Goal: Task Accomplishment & Management: Use online tool/utility

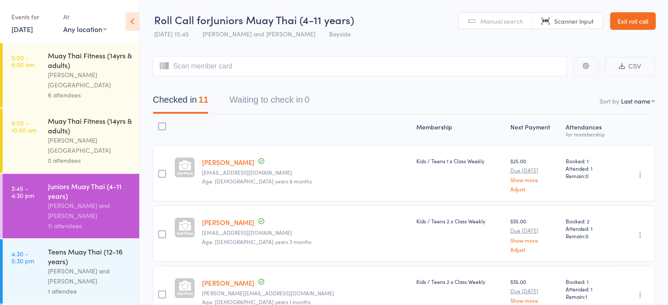
scroll to position [92, 0]
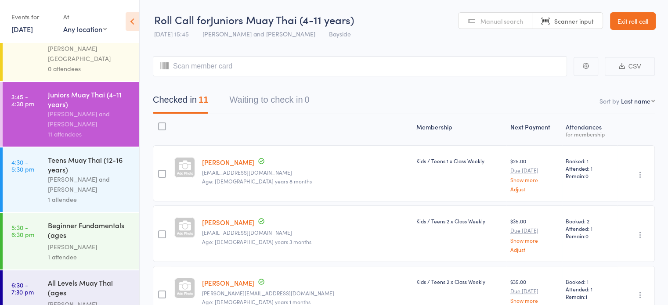
click at [114, 242] on div "[PERSON_NAME]" at bounding box center [90, 247] width 84 height 10
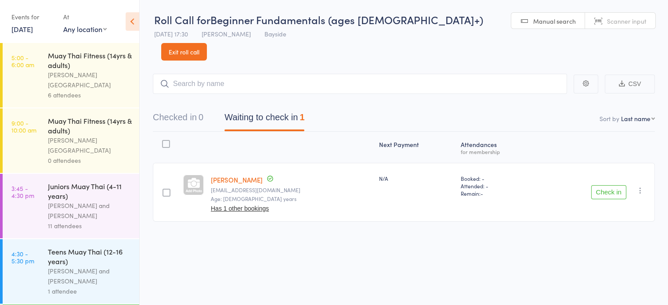
click at [245, 74] on input "search" at bounding box center [360, 84] width 414 height 20
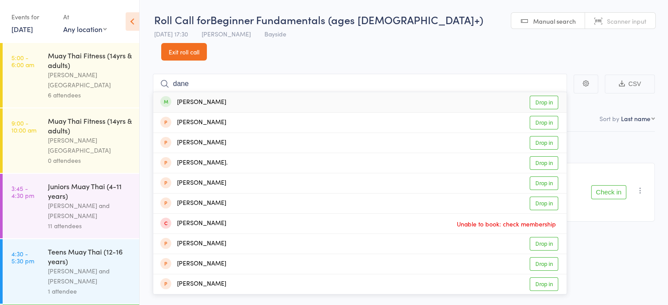
type input "dane"
click at [544, 96] on link "Drop in" at bounding box center [544, 103] width 29 height 14
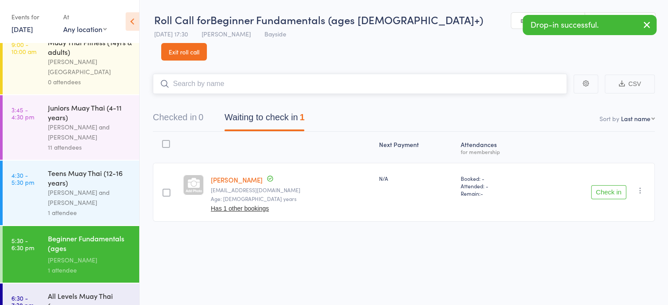
scroll to position [92, 0]
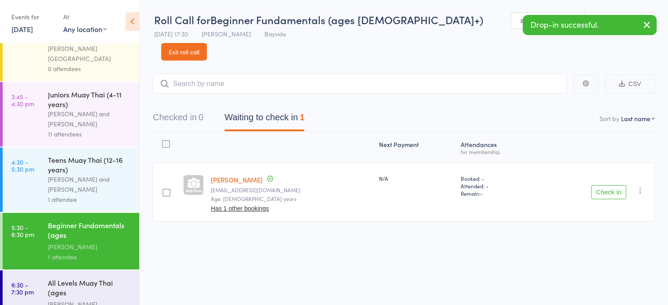
click at [107, 300] on div "[PERSON_NAME][GEOGRAPHIC_DATA]" at bounding box center [90, 310] width 84 height 20
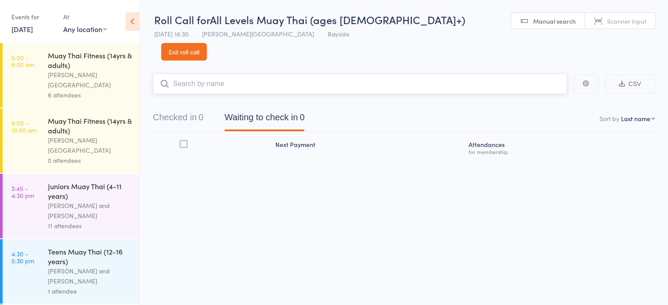
click at [252, 74] on input "search" at bounding box center [360, 84] width 414 height 20
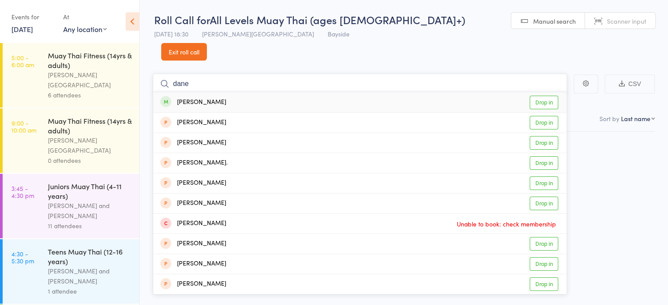
type input "dane"
click at [547, 96] on link "Drop in" at bounding box center [544, 103] width 29 height 14
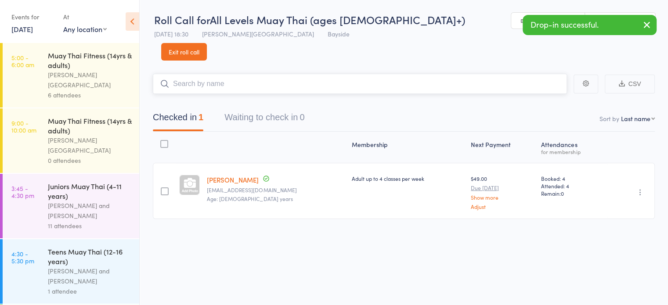
scroll to position [92, 0]
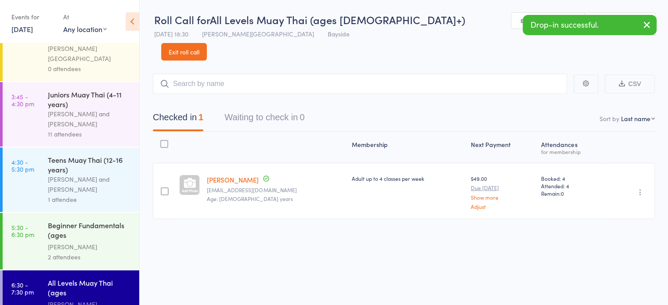
click at [111, 252] on div "2 attendees" at bounding box center [90, 257] width 84 height 10
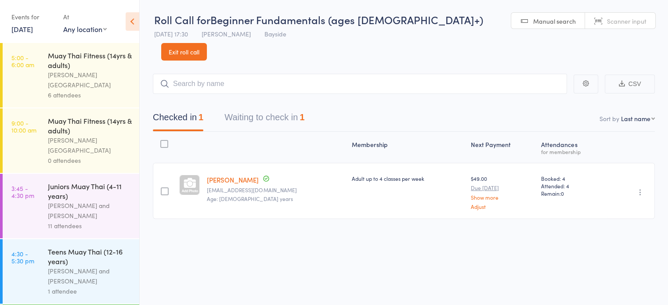
click at [533, 18] on span "Manual search" at bounding box center [554, 21] width 43 height 9
type input "0144"
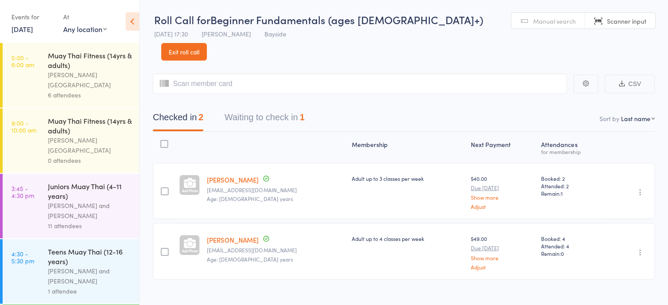
click at [207, 43] on link "Exit roll call" at bounding box center [184, 52] width 46 height 18
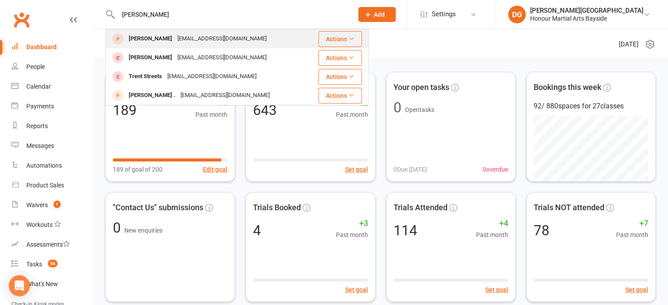
type input "[PERSON_NAME]"
click at [185, 40] on div "[EMAIL_ADDRESS][DOMAIN_NAME]" at bounding box center [222, 39] width 94 height 13
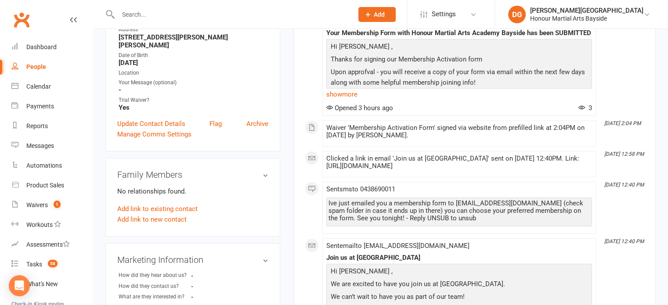
scroll to position [162, 0]
click at [157, 125] on link "Update Contact Details" at bounding box center [151, 123] width 68 height 11
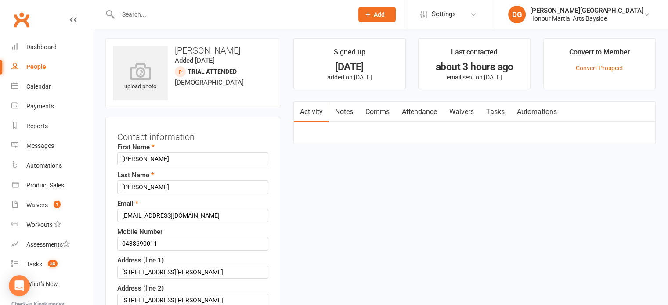
scroll to position [0, 0]
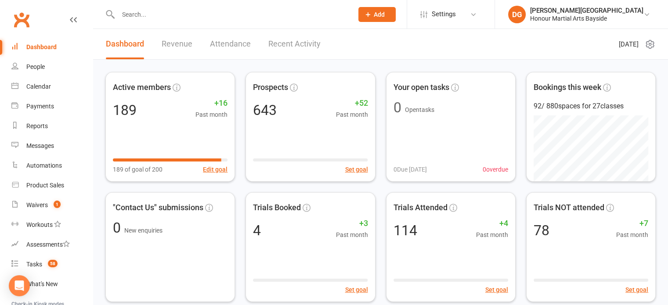
click at [192, 14] on input "text" at bounding box center [232, 14] width 232 height 12
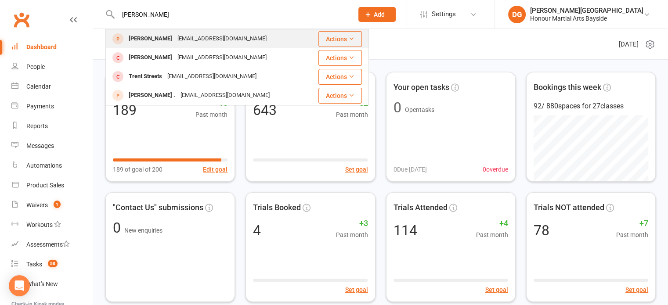
type input "[PERSON_NAME]"
click at [155, 39] on div "[PERSON_NAME]" at bounding box center [150, 39] width 49 height 13
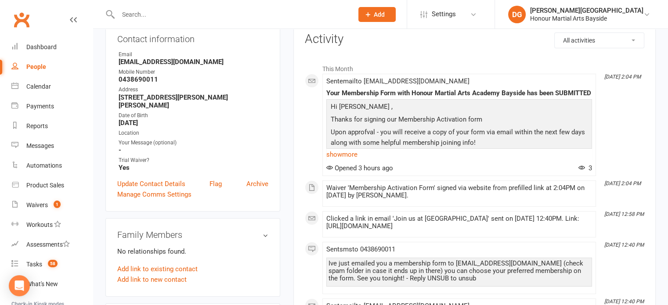
scroll to position [101, 0]
click at [151, 187] on link "Update Contact Details" at bounding box center [151, 183] width 68 height 11
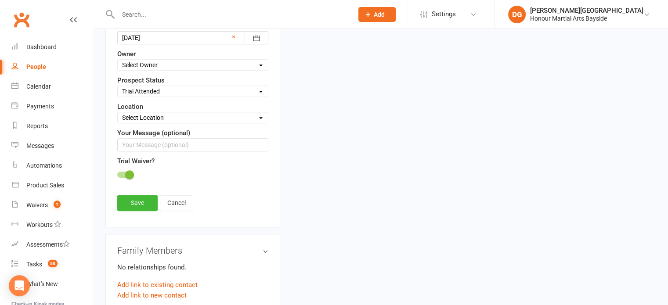
scroll to position [383, 0]
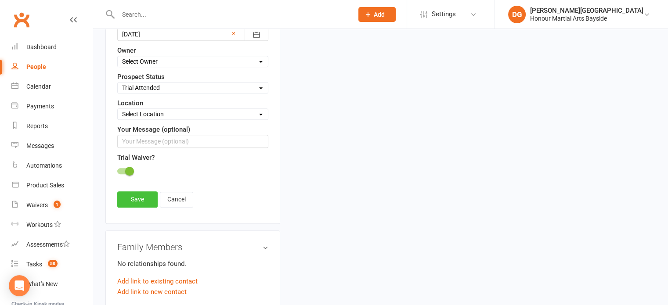
click at [138, 196] on link "Save" at bounding box center [137, 200] width 40 height 16
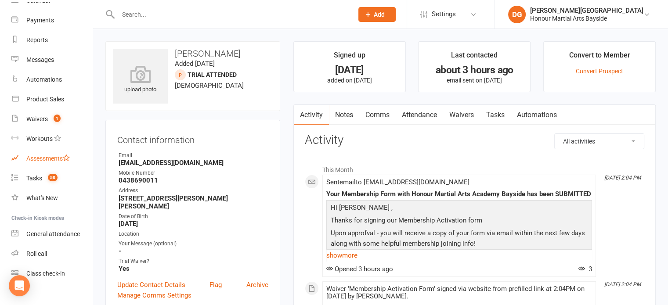
scroll to position [97, 0]
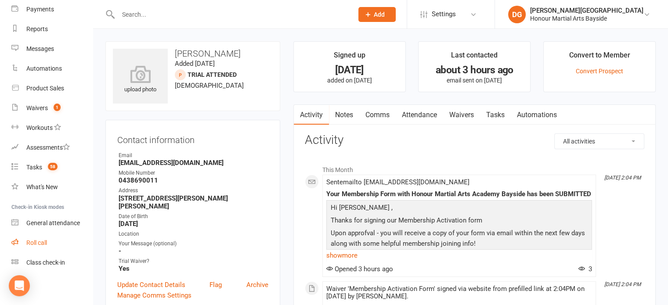
click at [43, 243] on div "Roll call" at bounding box center [36, 242] width 21 height 7
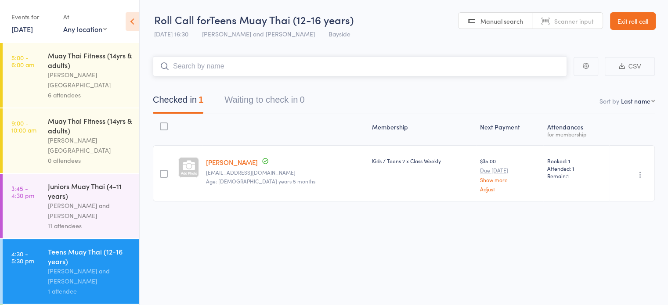
click at [235, 69] on input "search" at bounding box center [360, 66] width 414 height 20
click at [510, 24] on span "Manual search" at bounding box center [502, 21] width 43 height 9
click at [629, 19] on link "Exit roll call" at bounding box center [633, 21] width 46 height 18
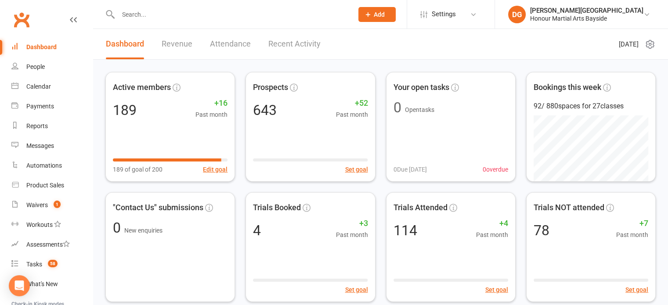
click at [185, 16] on input "text" at bounding box center [232, 14] width 232 height 12
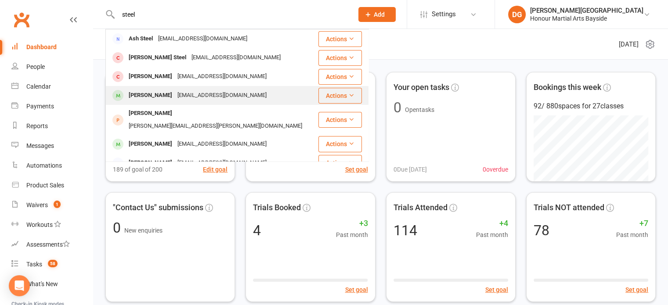
type input "steel"
click at [149, 97] on div "Ben Steele" at bounding box center [150, 95] width 49 height 13
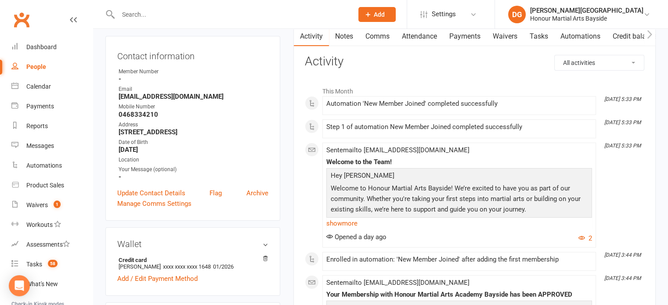
scroll to position [86, 0]
click at [149, 193] on link "Update Contact Details" at bounding box center [151, 193] width 68 height 11
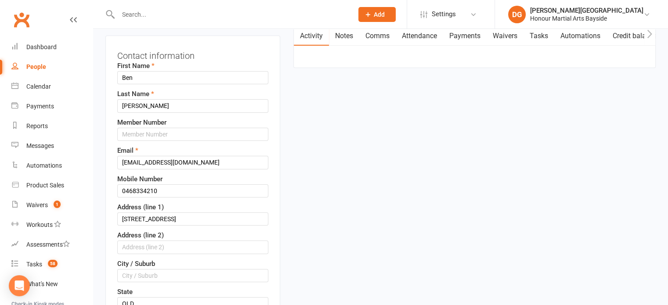
scroll to position [41, 0]
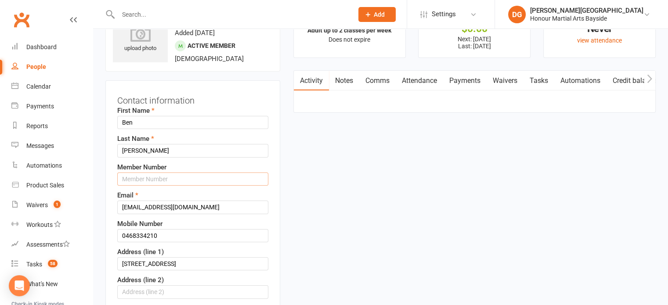
click at [163, 178] on input "text" at bounding box center [192, 179] width 151 height 13
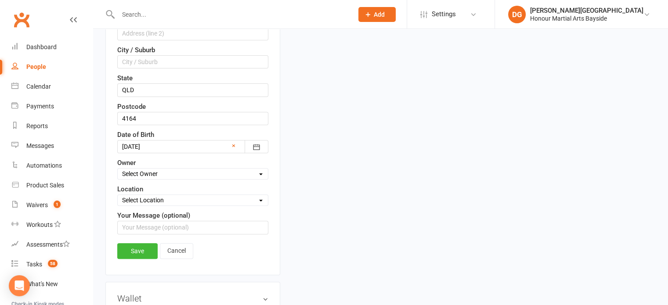
scroll to position [319, 0]
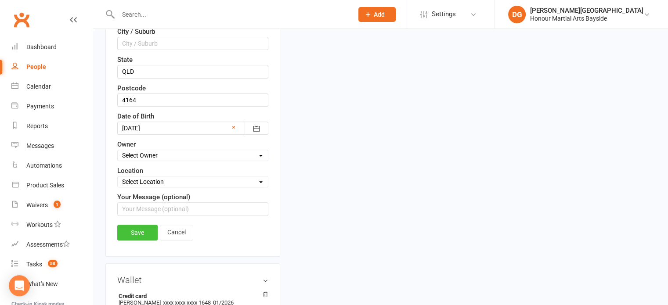
type input "0064"
click at [141, 230] on link "Save" at bounding box center [137, 233] width 40 height 16
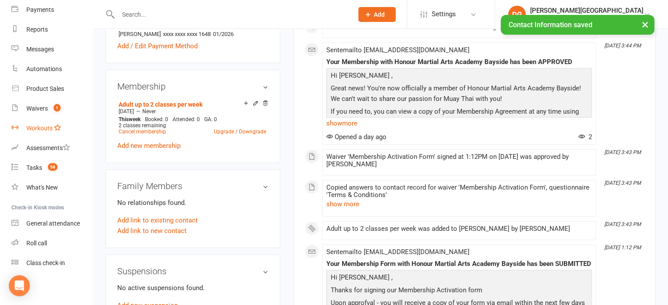
scroll to position [97, 0]
click at [43, 243] on div "Roll call" at bounding box center [36, 242] width 21 height 7
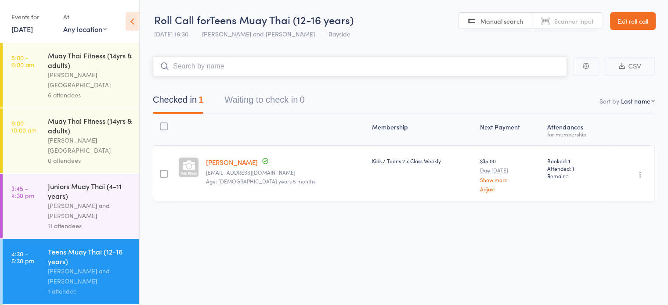
click at [254, 66] on input "search" at bounding box center [360, 66] width 414 height 20
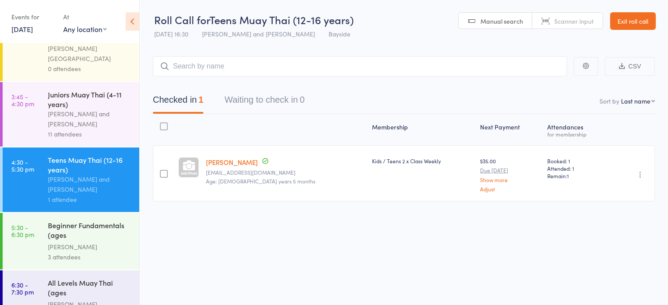
click at [107, 242] on div "[PERSON_NAME]" at bounding box center [90, 247] width 84 height 10
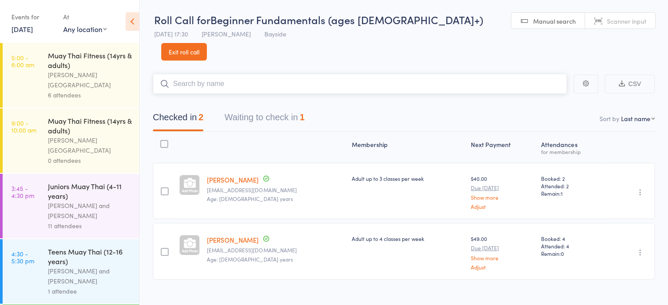
click at [240, 74] on input "search" at bounding box center [360, 84] width 414 height 20
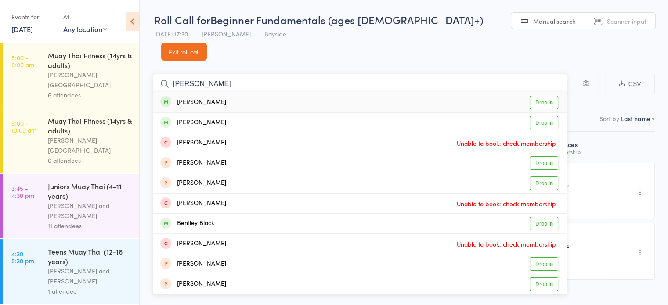
type input "ben s"
click at [546, 96] on link "Drop in" at bounding box center [544, 103] width 29 height 14
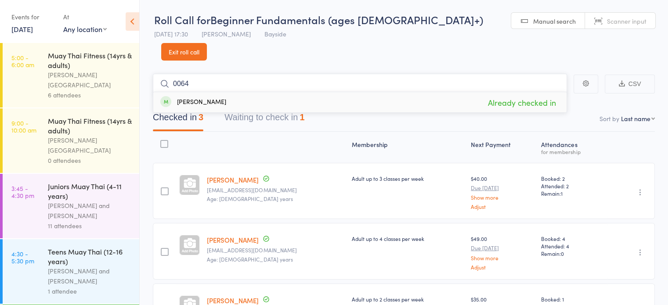
click at [376, 74] on input "0064" at bounding box center [360, 84] width 414 height 20
type input "0"
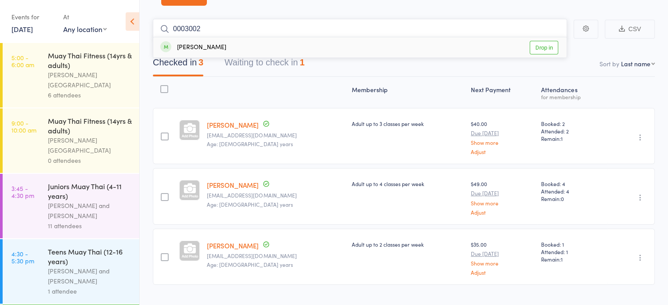
type input "00030029"
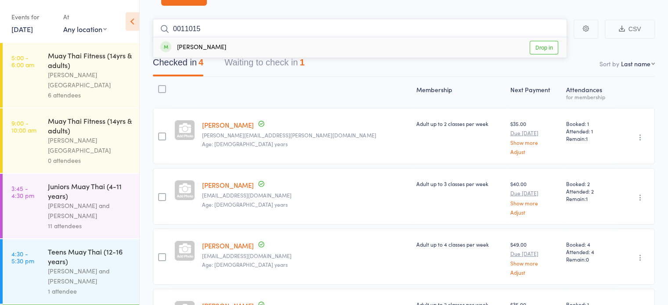
type input "00110151"
type input "0022"
click at [545, 41] on link "Drop in" at bounding box center [544, 48] width 29 height 14
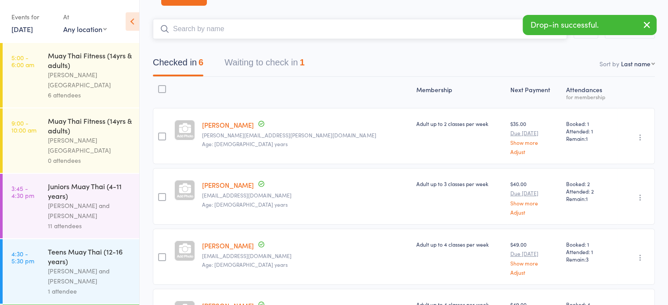
scroll to position [0, 0]
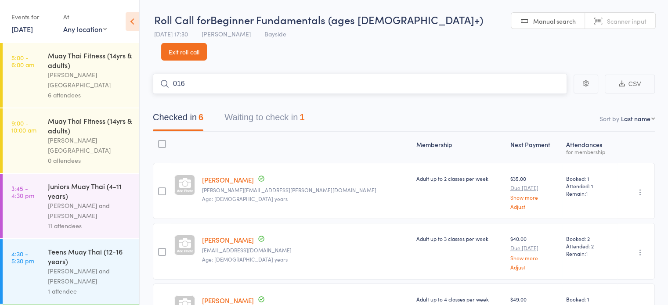
type input "0169"
click at [539, 96] on link "Drop in" at bounding box center [544, 103] width 29 height 14
type input "0248"
click at [543, 96] on link "Drop in" at bounding box center [544, 103] width 29 height 14
